Goal: Navigation & Orientation: Find specific page/section

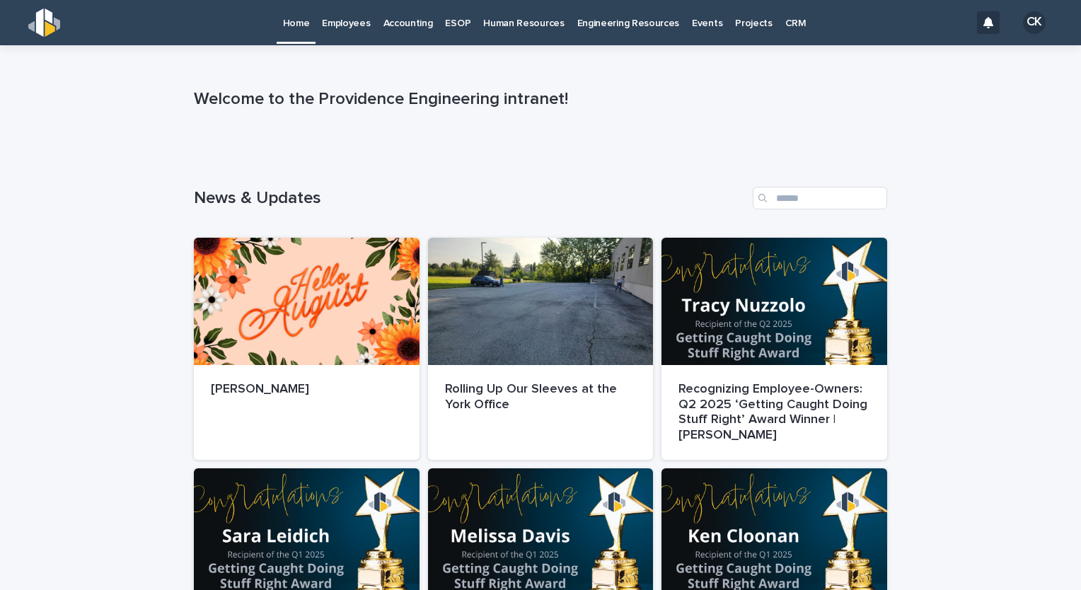
click at [339, 18] on p "Employees" at bounding box center [346, 15] width 48 height 30
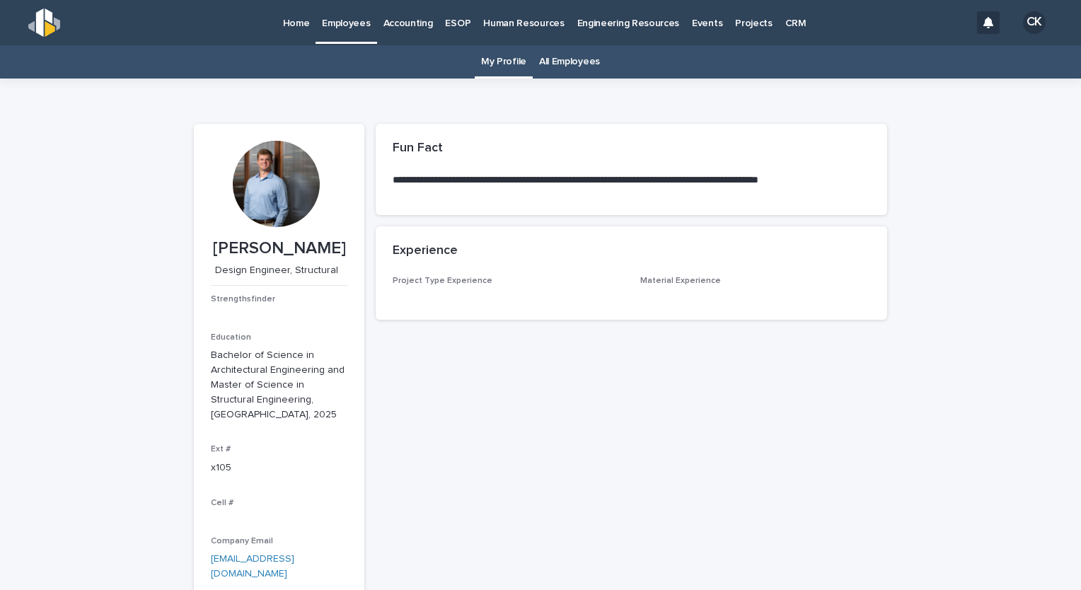
click at [582, 59] on link "All Employees" at bounding box center [569, 61] width 61 height 33
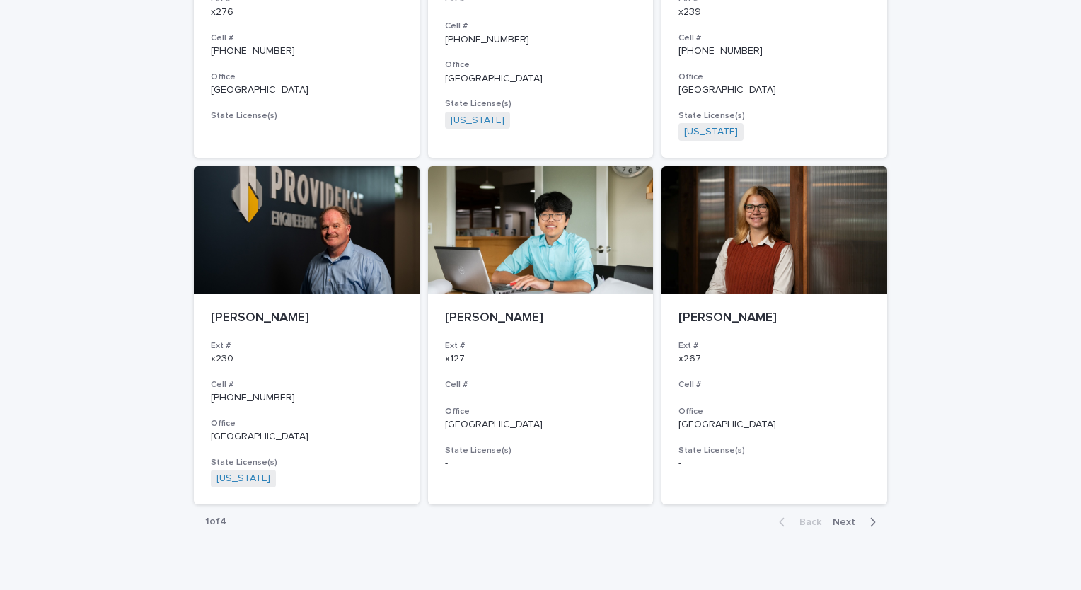
scroll to position [2493, 0]
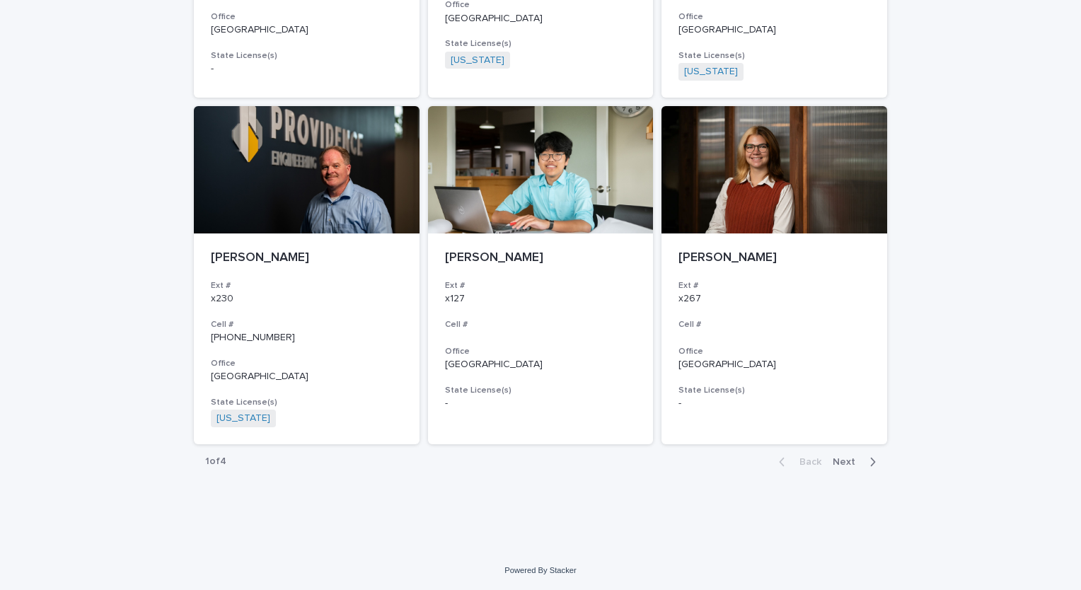
click at [844, 463] on span "Next" at bounding box center [848, 462] width 31 height 10
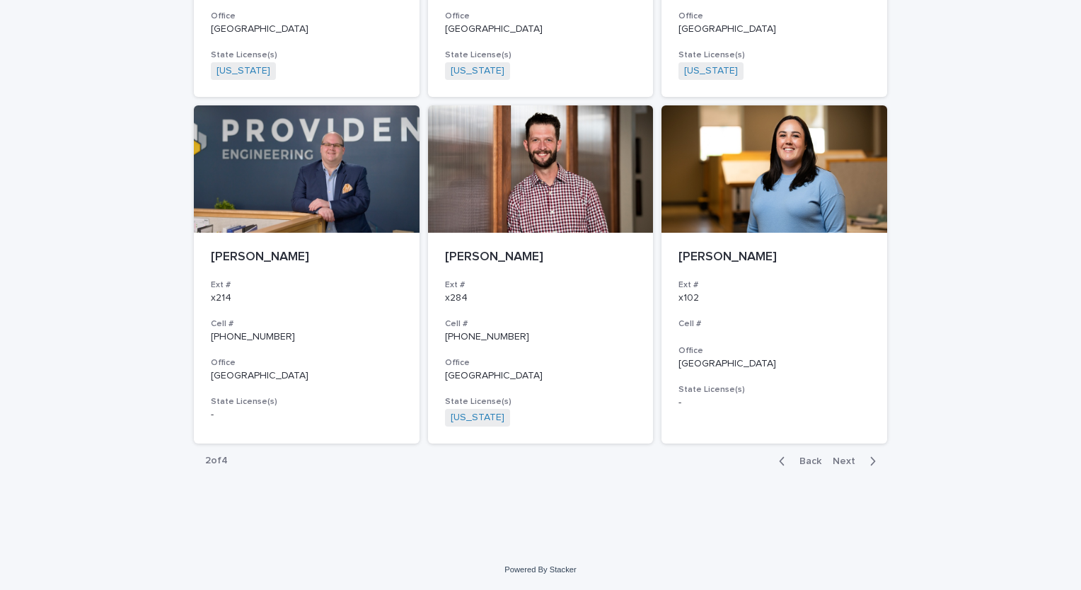
scroll to position [2481, 0]
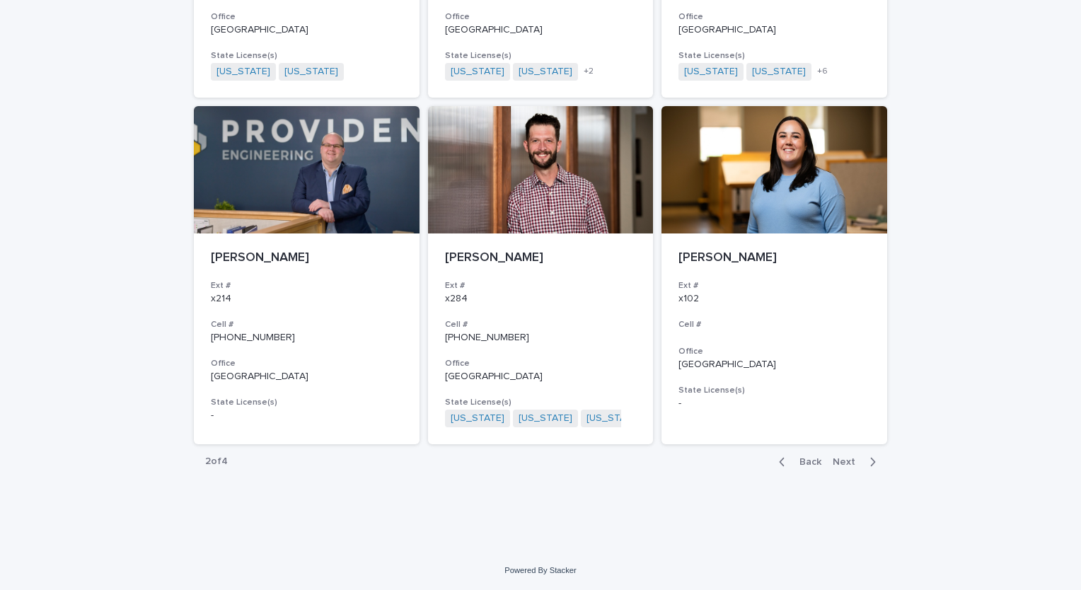
click at [840, 460] on span "Next" at bounding box center [848, 462] width 31 height 10
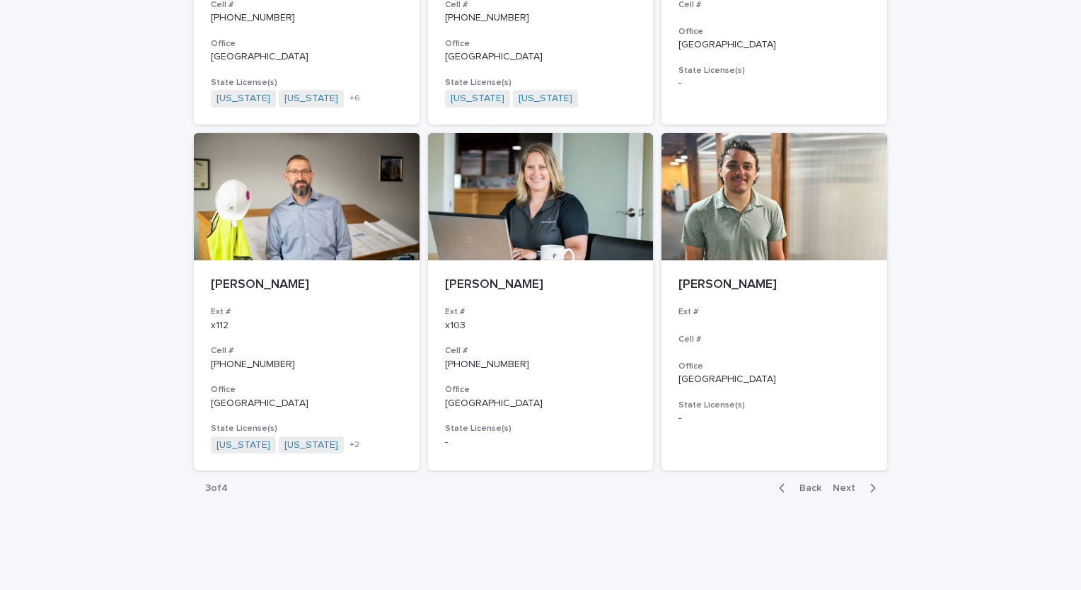
click at [837, 483] on span "Next" at bounding box center [848, 488] width 31 height 10
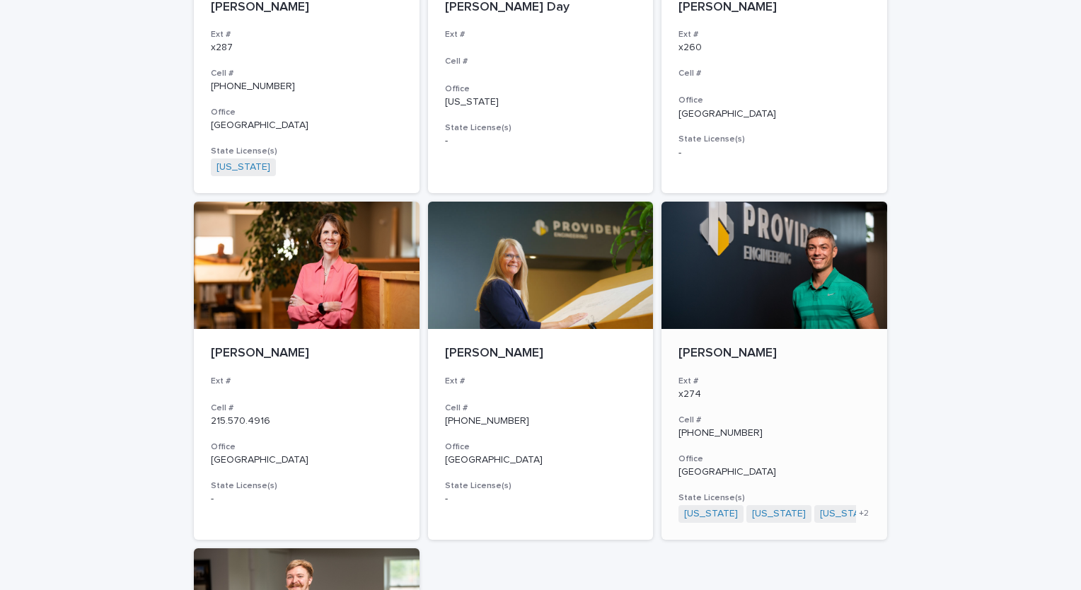
scroll to position [606, 0]
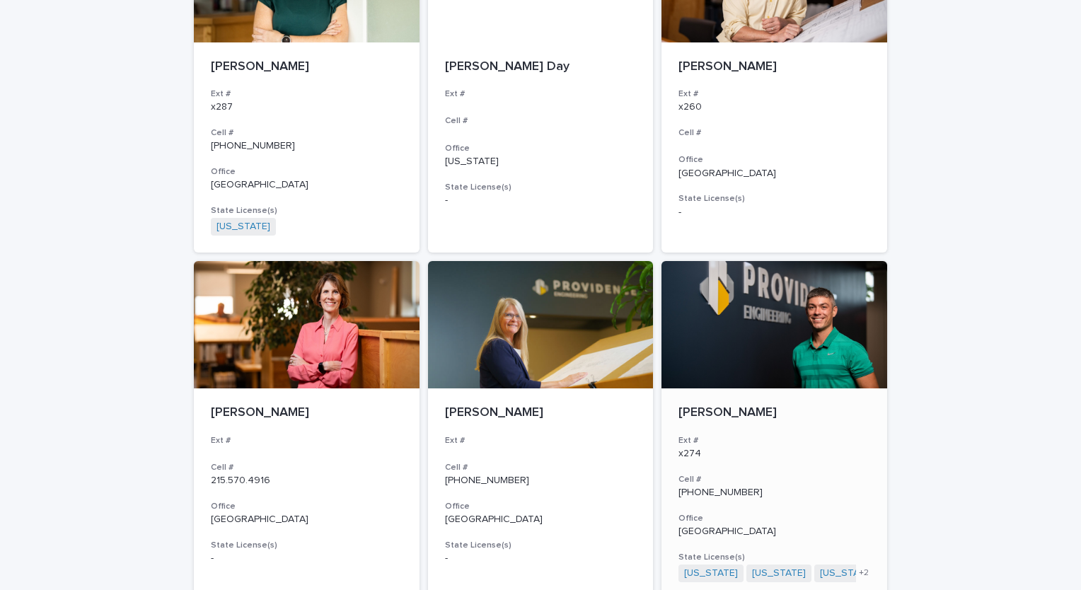
click at [838, 321] on div at bounding box center [774, 324] width 226 height 127
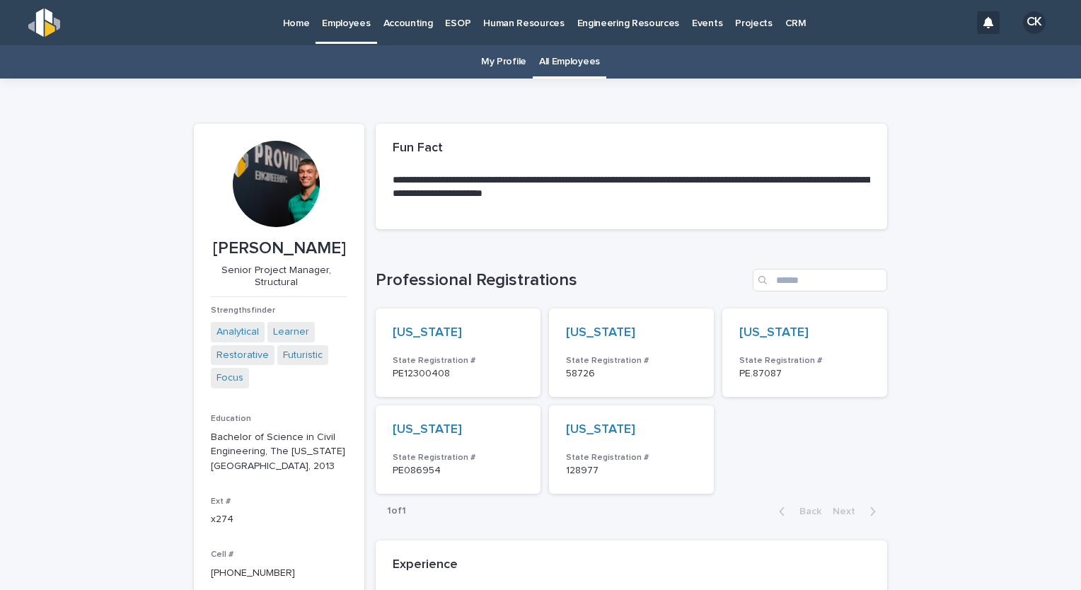
click at [306, 24] on p "Home" at bounding box center [296, 15] width 27 height 30
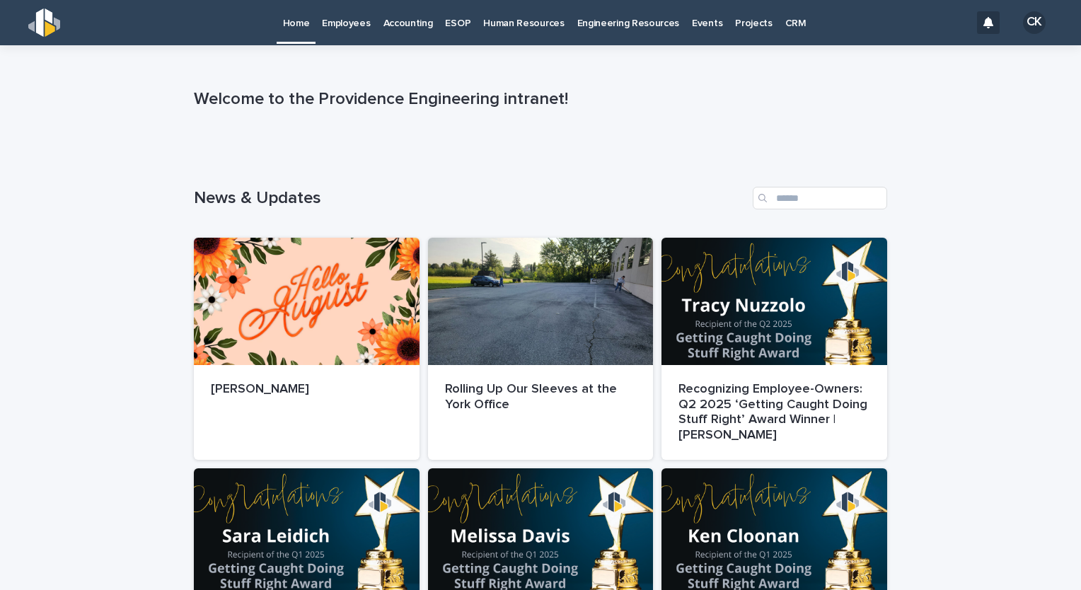
click at [293, 27] on p "Home" at bounding box center [296, 15] width 27 height 30
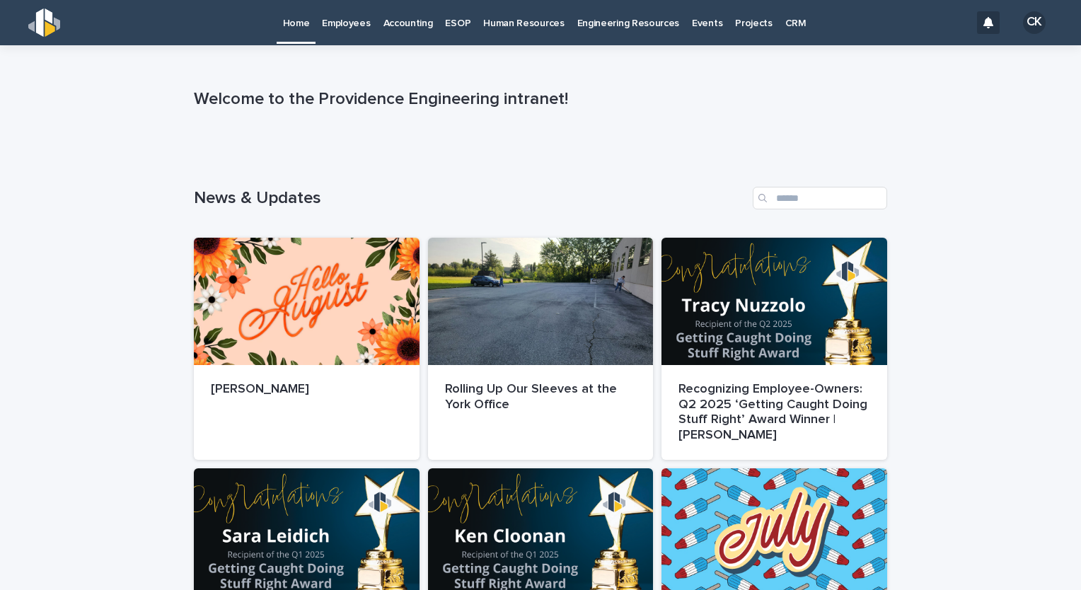
click at [297, 14] on p "Home" at bounding box center [296, 15] width 27 height 30
click at [295, 23] on p "Home" at bounding box center [296, 15] width 27 height 30
click at [325, 21] on p "Employees" at bounding box center [346, 15] width 48 height 30
